Goal: Information Seeking & Learning: Find specific fact

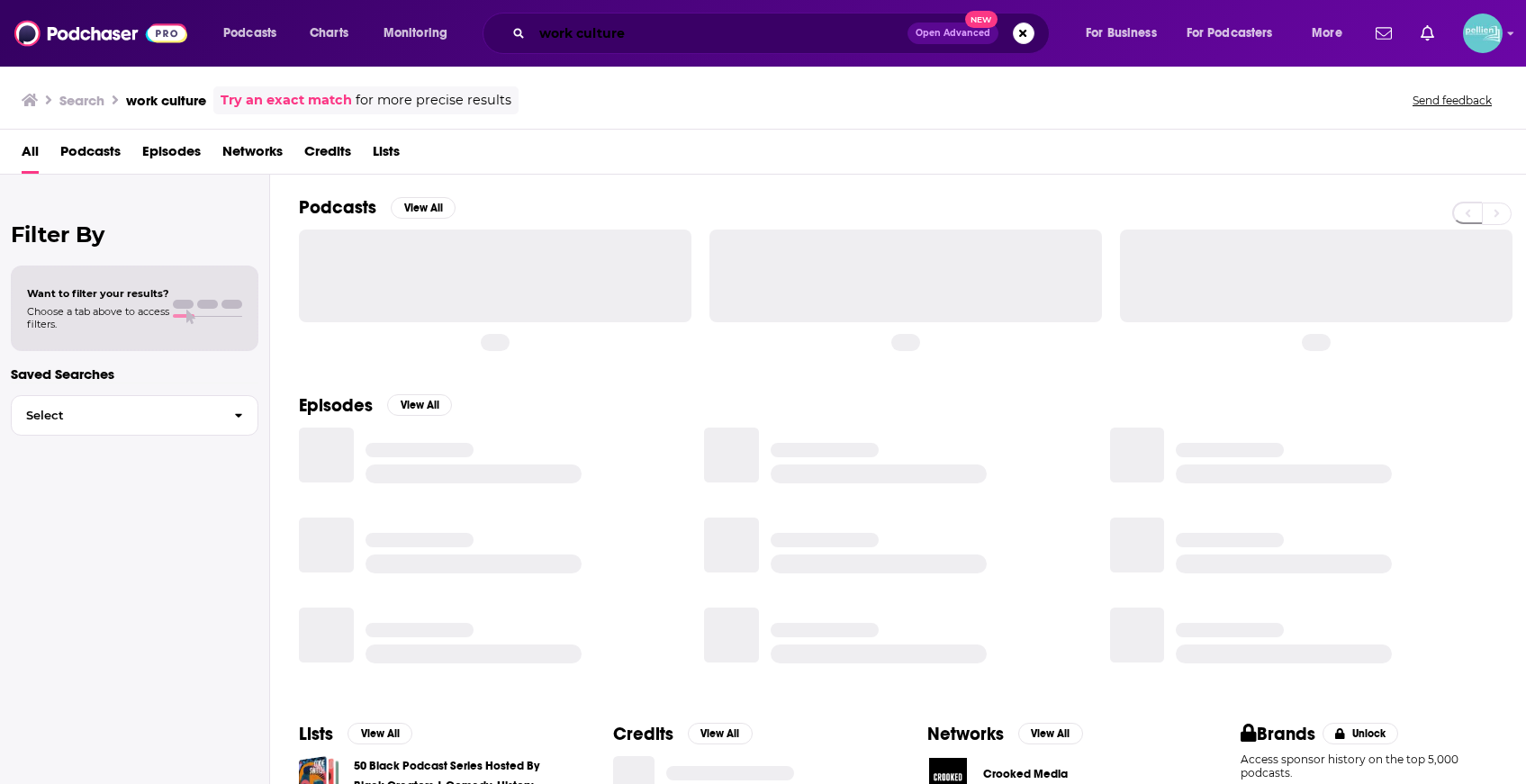
click at [715, 29] on input "work culture" at bounding box center [719, 34] width 376 height 29
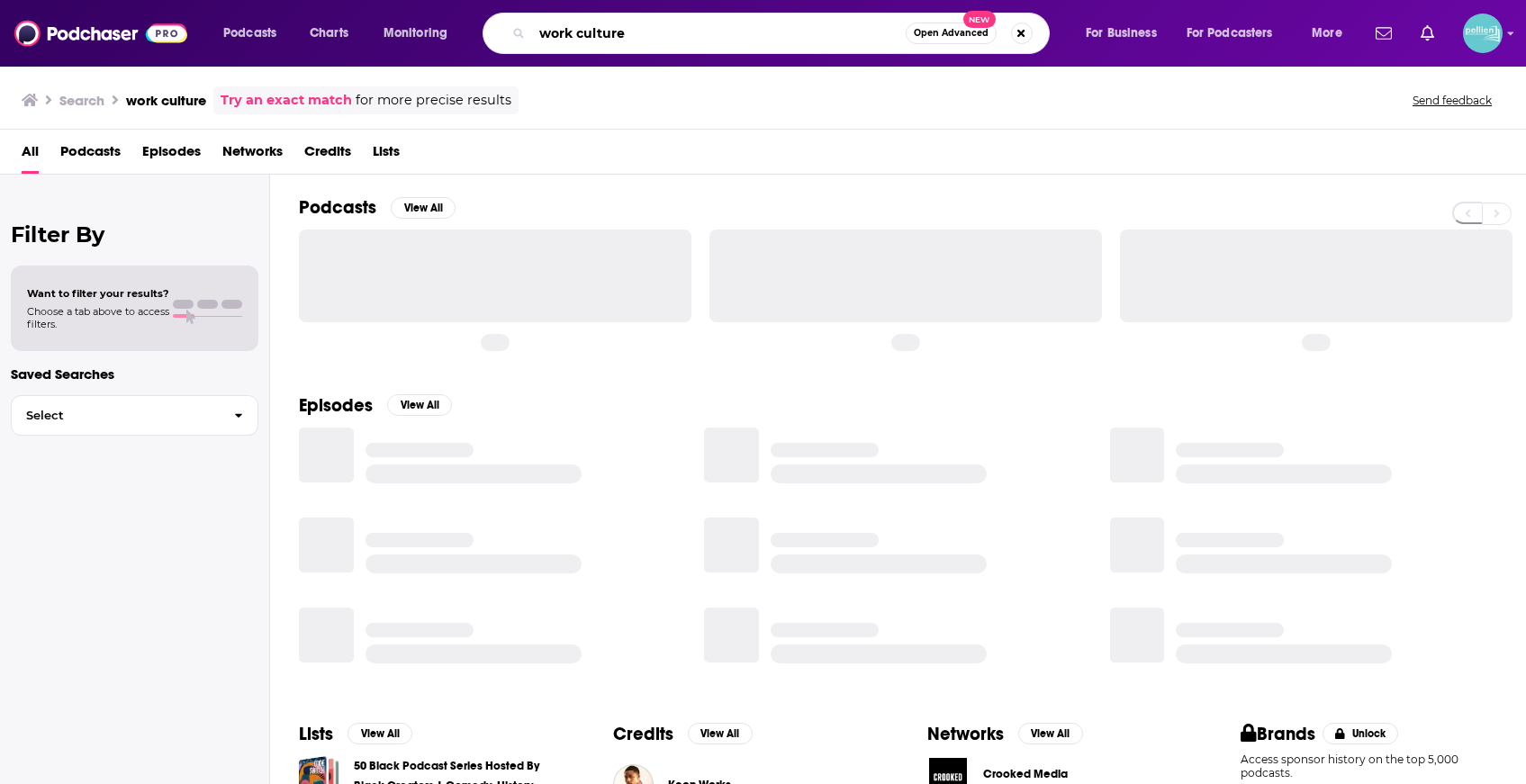
click at [715, 29] on input "work culture" at bounding box center [718, 34] width 374 height 29
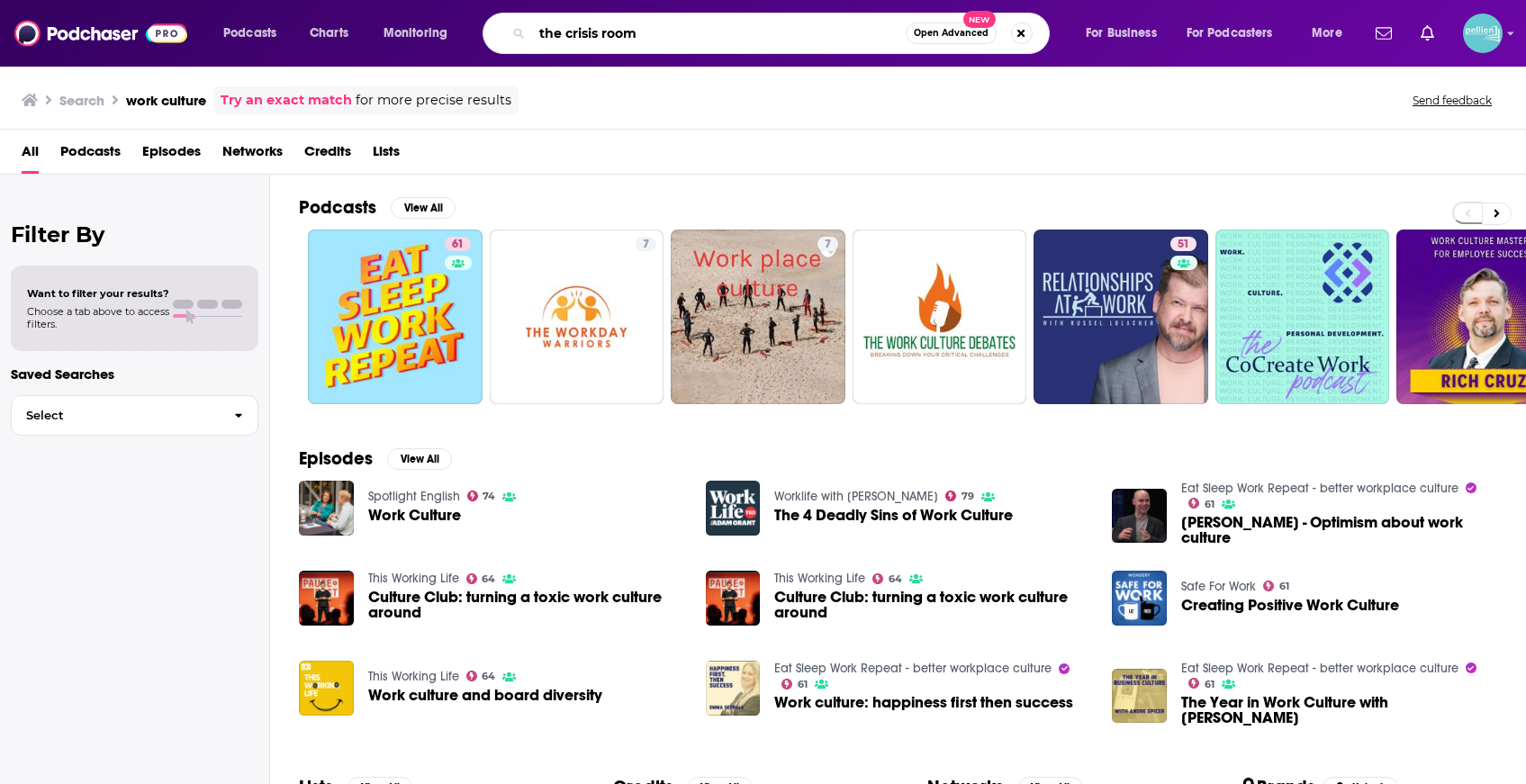
type input "the crisis room"
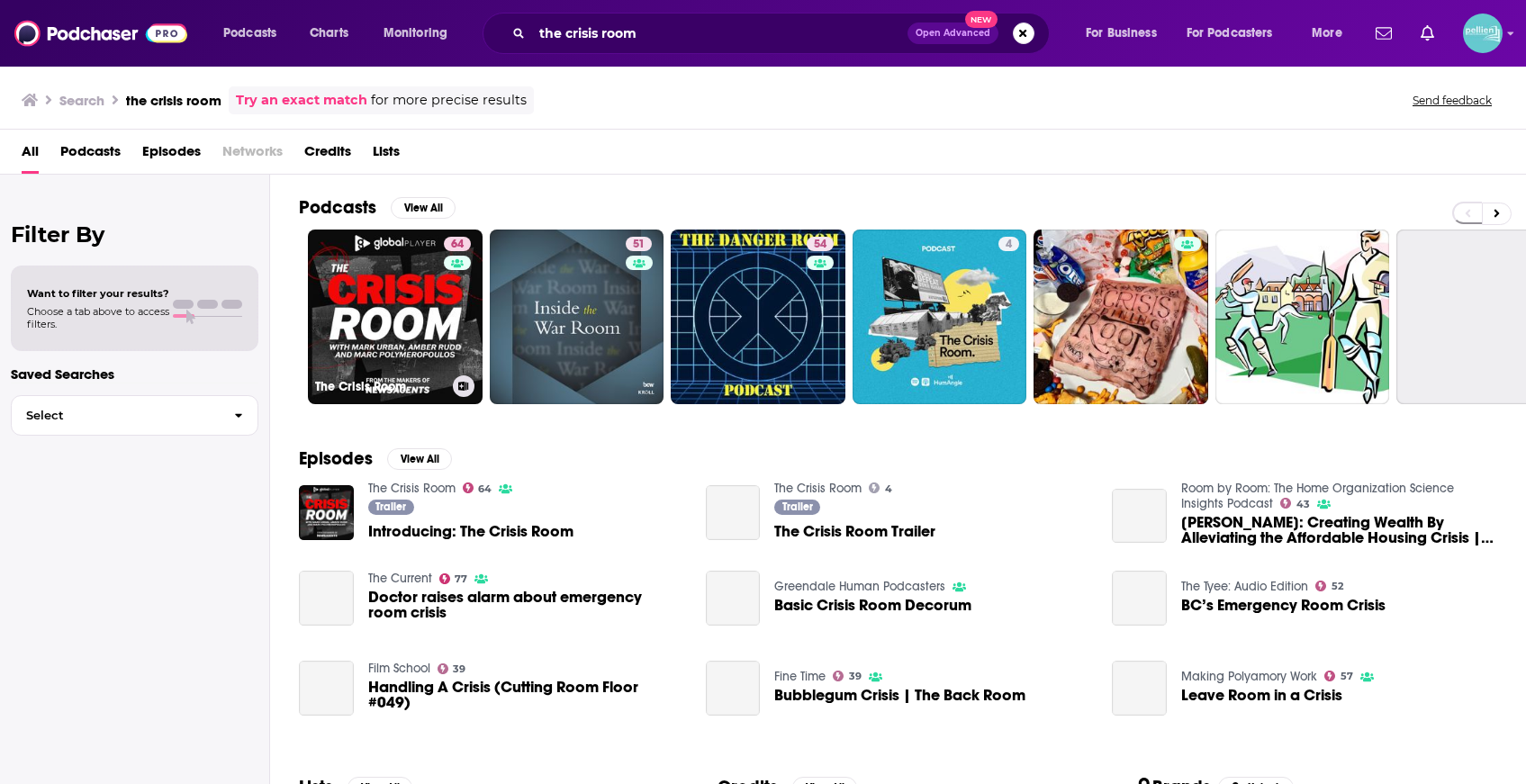
click at [367, 294] on link "64 The Crisis Room" at bounding box center [395, 317] width 174 height 174
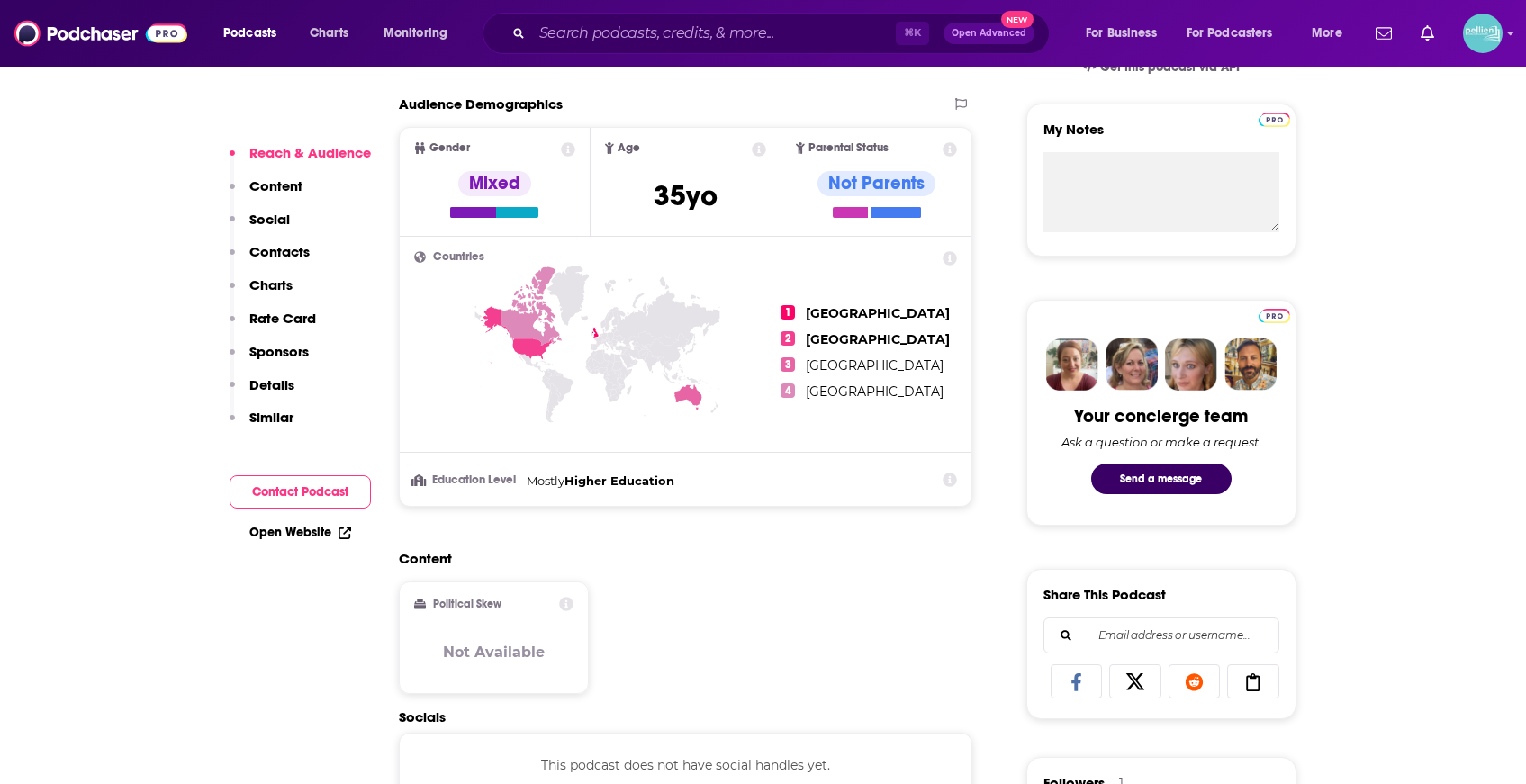
scroll to position [953, 0]
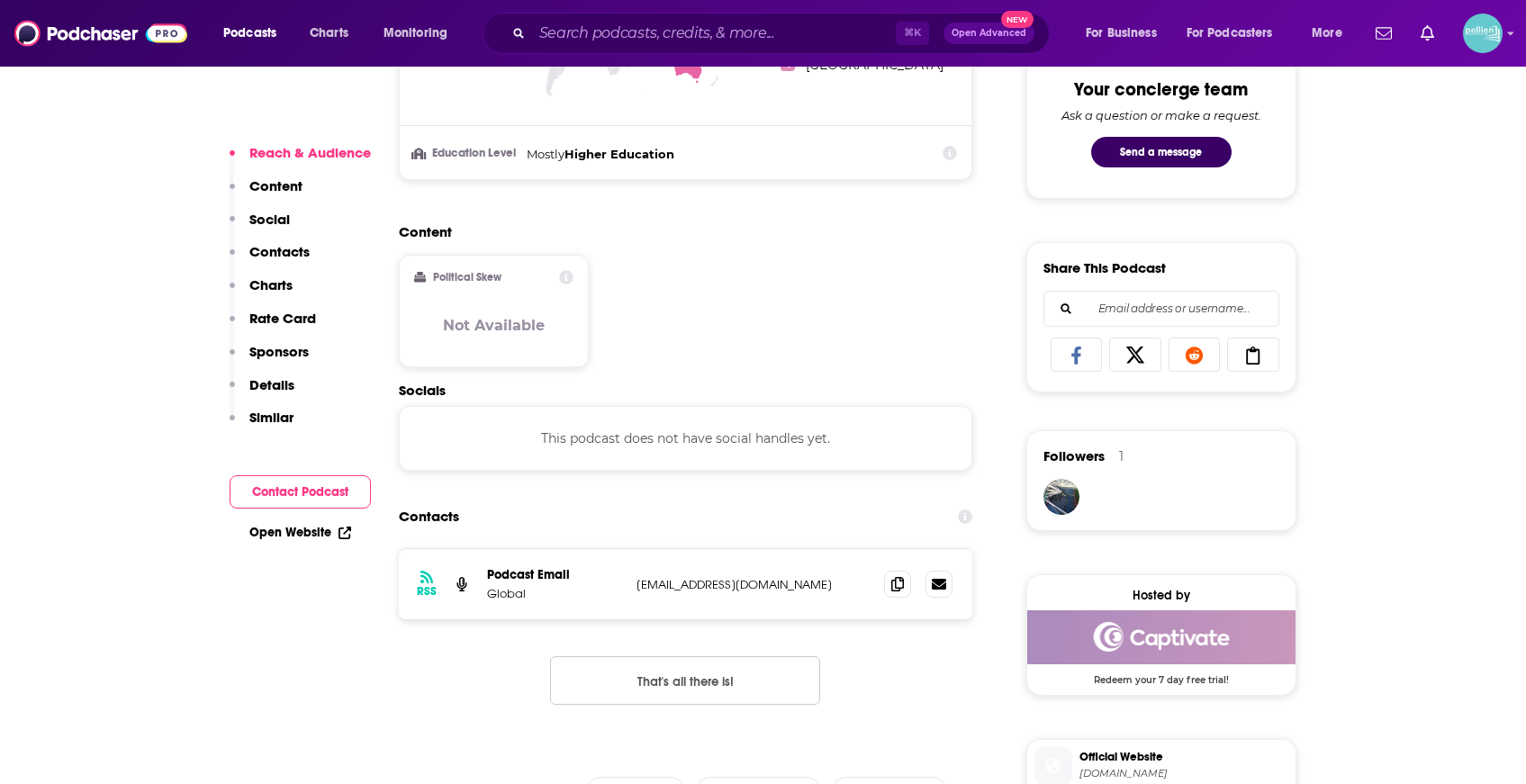
click at [912, 585] on div at bounding box center [918, 584] width 69 height 27
click at [899, 586] on icon at bounding box center [897, 583] width 13 height 15
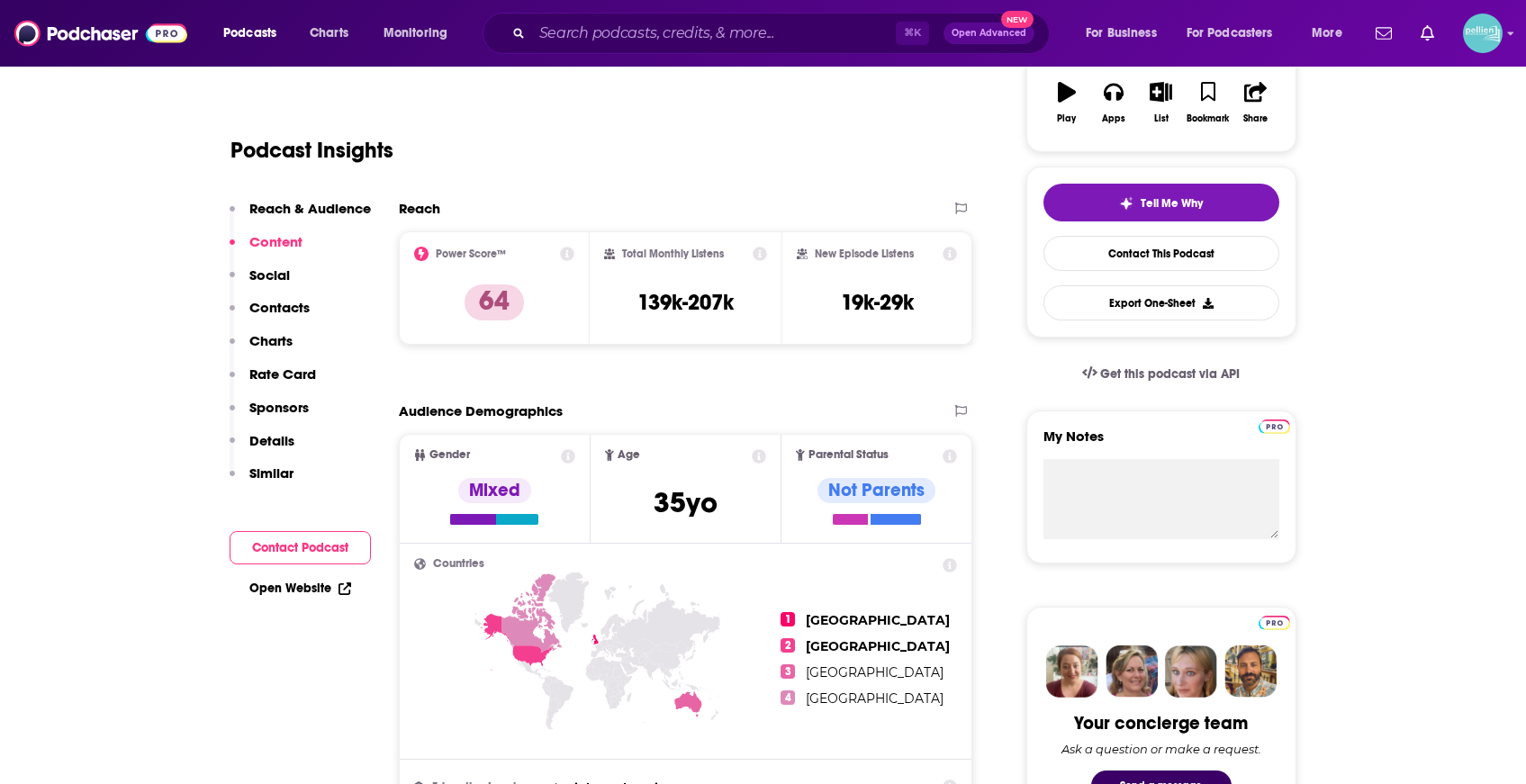
scroll to position [0, 0]
